Goal: Task Accomplishment & Management: Complete application form

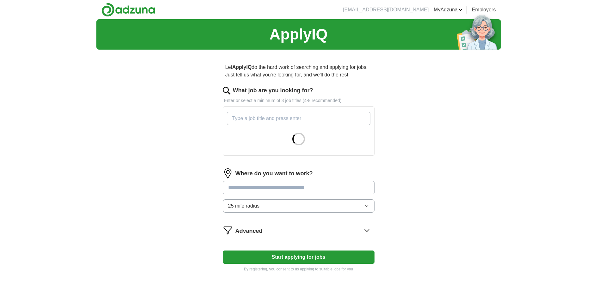
click at [260, 118] on input "What job are you looking for?" at bounding box center [298, 118] width 143 height 13
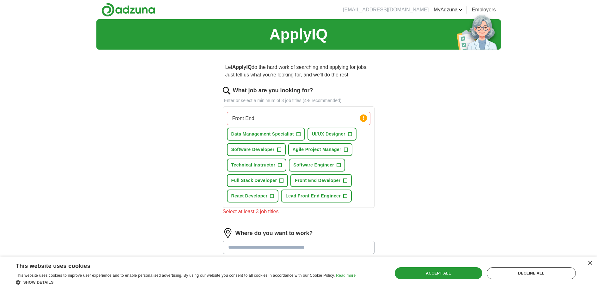
click at [346, 181] on span "+" at bounding box center [345, 180] width 4 height 5
click at [270, 200] on button "React Developer +" at bounding box center [253, 196] width 52 height 13
click at [291, 119] on input "Front End" at bounding box center [298, 118] width 143 height 13
type input "Front End Soft"
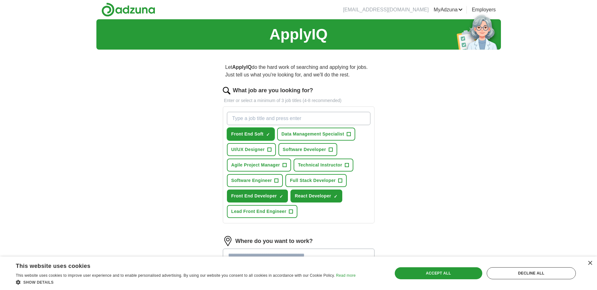
click at [0, 0] on span "×" at bounding box center [0, 0] width 0 height 0
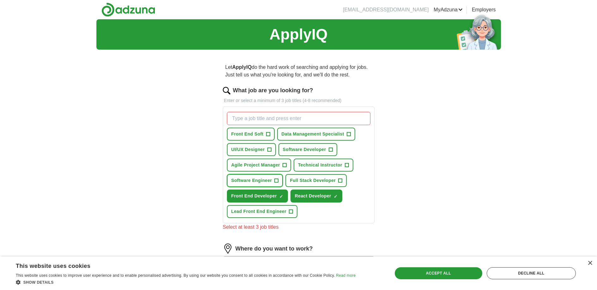
click at [278, 180] on span "+" at bounding box center [277, 180] width 4 height 5
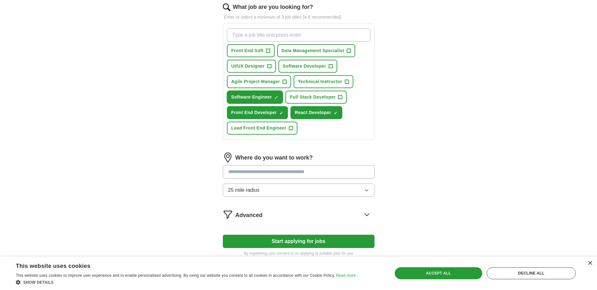
scroll to position [85, 0]
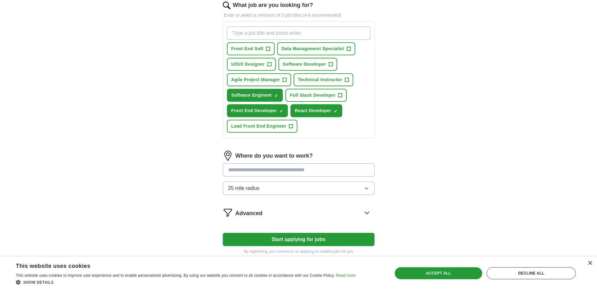
click at [284, 170] on input at bounding box center [299, 169] width 152 height 13
click at [277, 217] on div "Advanced" at bounding box center [304, 213] width 139 height 10
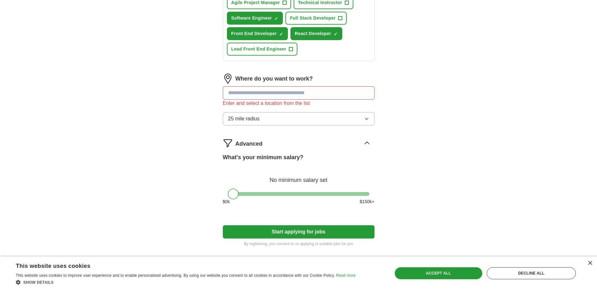
scroll to position [166, 0]
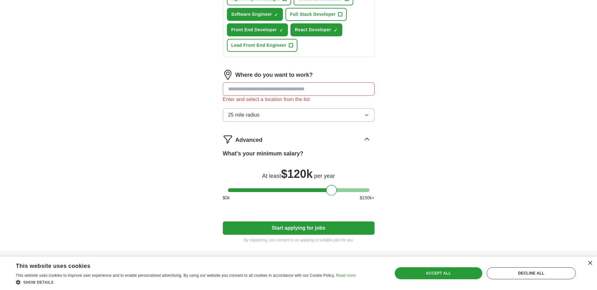
drag, startPoint x: 235, startPoint y: 190, endPoint x: 334, endPoint y: 189, distance: 98.6
click at [334, 189] on div at bounding box center [331, 190] width 11 height 11
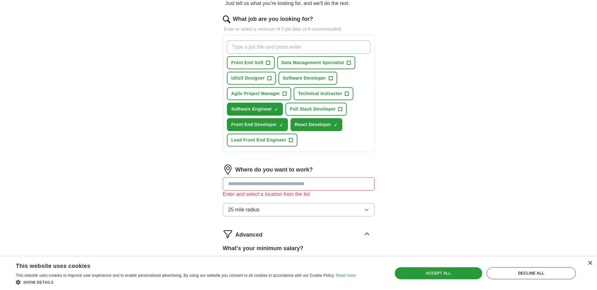
scroll to position [106, 0]
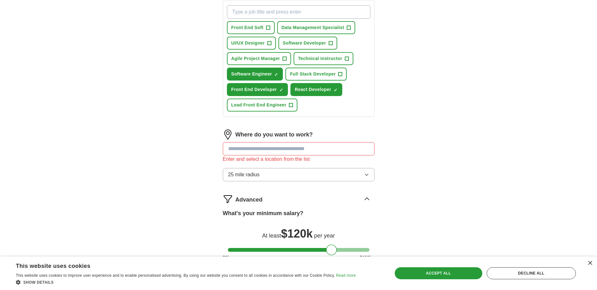
click at [313, 176] on button "25 mile radius" at bounding box center [299, 174] width 152 height 13
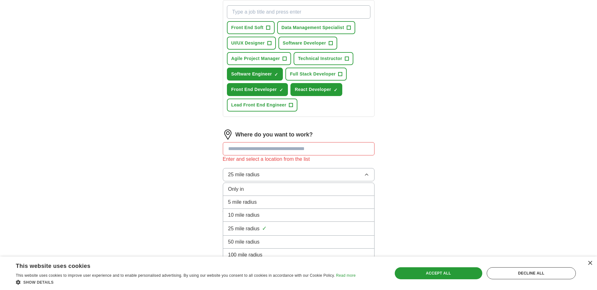
click at [313, 176] on button "25 mile radius" at bounding box center [299, 174] width 152 height 13
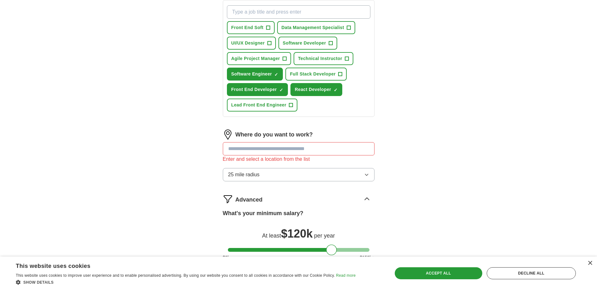
click at [304, 151] on input at bounding box center [299, 148] width 152 height 13
type input "**********"
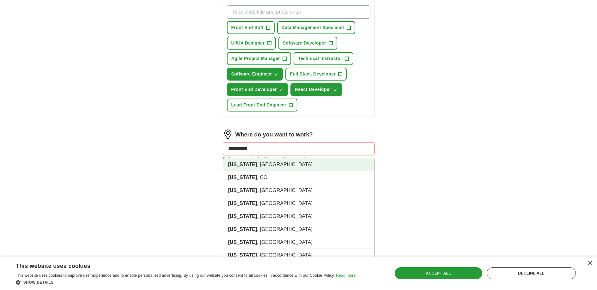
click at [297, 167] on li "[US_STATE] , [GEOGRAPHIC_DATA]" at bounding box center [298, 164] width 151 height 13
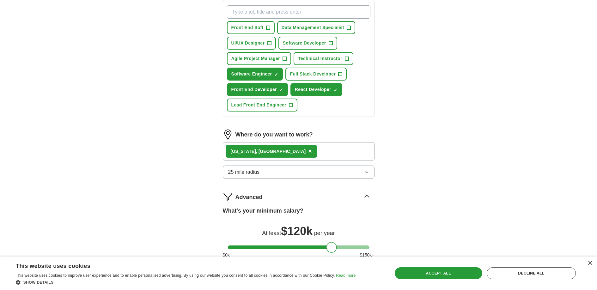
click at [305, 150] on div "[US_STATE] , [GEOGRAPHIC_DATA] ×" at bounding box center [299, 151] width 152 height 18
click at [291, 150] on div "[US_STATE] , [GEOGRAPHIC_DATA] ×" at bounding box center [299, 151] width 152 height 18
click at [287, 148] on div "[US_STATE] , [GEOGRAPHIC_DATA] ×" at bounding box center [299, 151] width 152 height 18
click at [285, 150] on div "[US_STATE] , [GEOGRAPHIC_DATA] ×" at bounding box center [299, 151] width 152 height 18
click at [280, 173] on button "25 mile radius" at bounding box center [299, 172] width 152 height 13
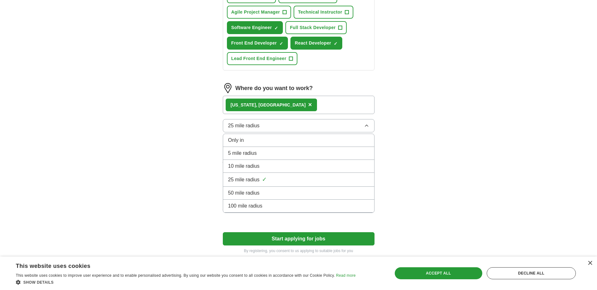
scroll to position [156, 0]
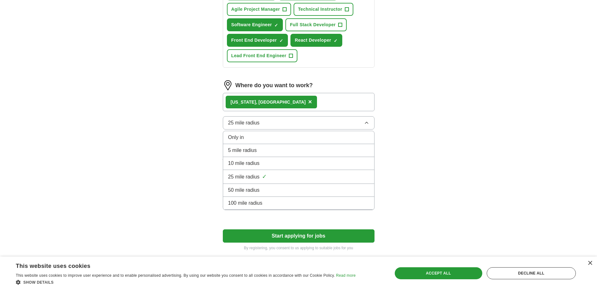
click at [236, 161] on span "10 mile radius" at bounding box center [244, 164] width 32 height 8
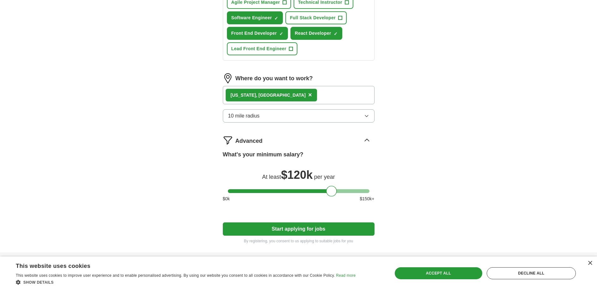
scroll to position [165, 0]
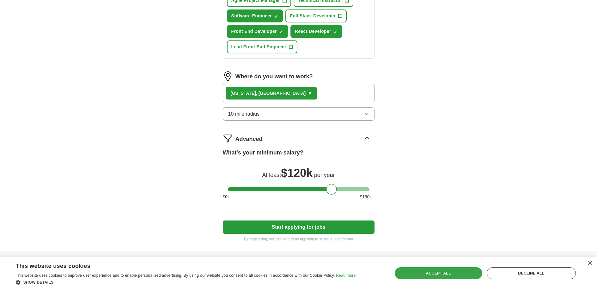
click at [415, 276] on div "Accept all" at bounding box center [439, 273] width 88 height 12
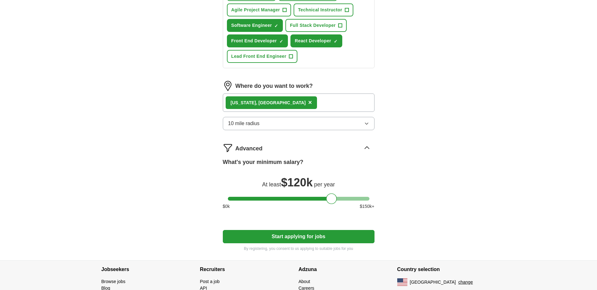
scroll to position [154, 0]
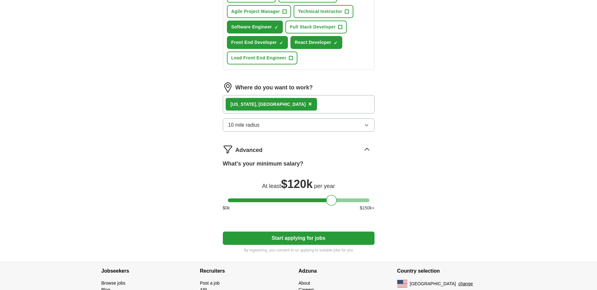
click at [305, 238] on button "Start applying for jobs" at bounding box center [299, 238] width 152 height 13
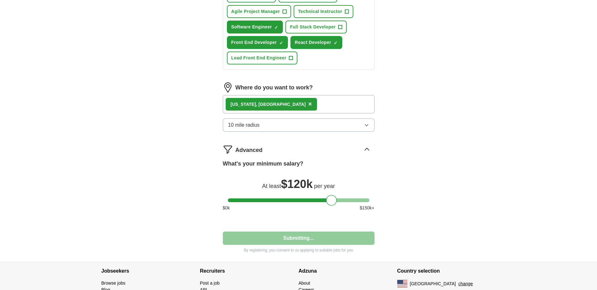
select select "**"
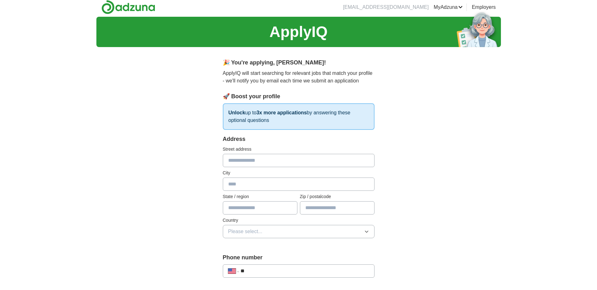
scroll to position [0, 0]
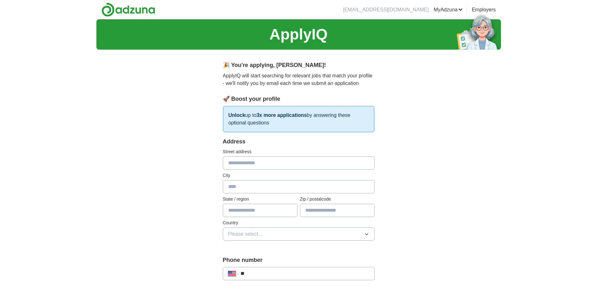
click at [386, 8] on li "[EMAIL_ADDRESS][DOMAIN_NAME]" at bounding box center [386, 10] width 86 height 8
click at [139, 12] on img at bounding box center [128, 10] width 54 height 14
